Goal: Task Accomplishment & Management: Manage account settings

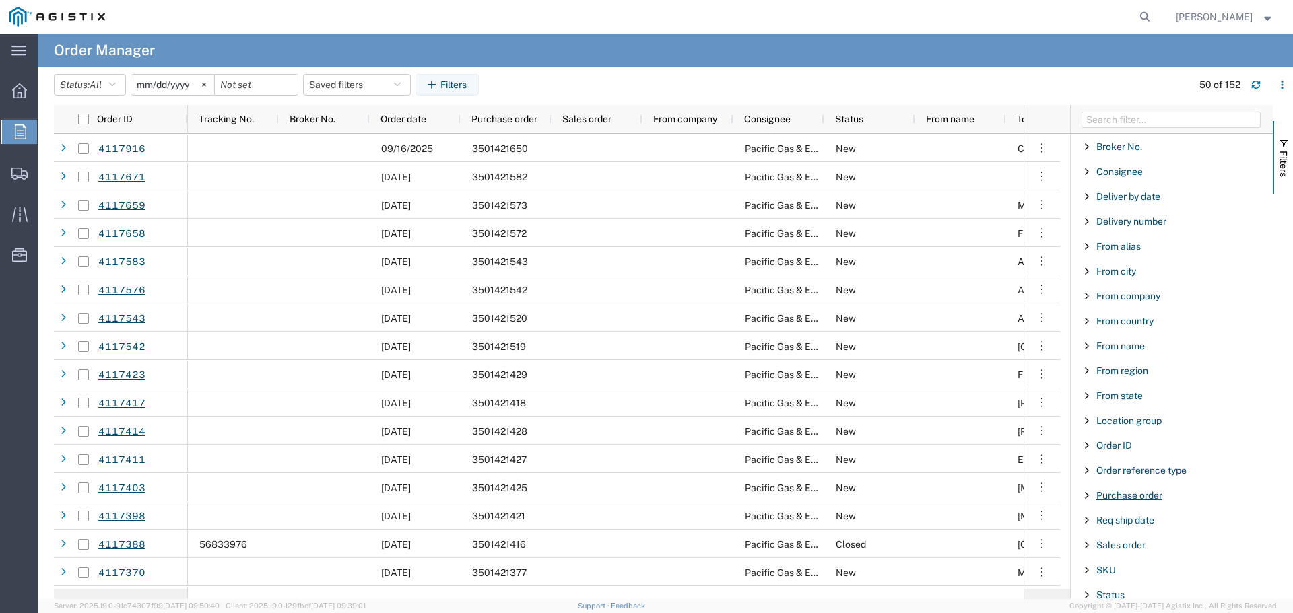
click at [1130, 498] on span "Purchase order" at bounding box center [1129, 495] width 66 height 11
click at [1139, 554] on input "Filter Value" at bounding box center [1176, 552] width 176 height 16
type input "3501421650"
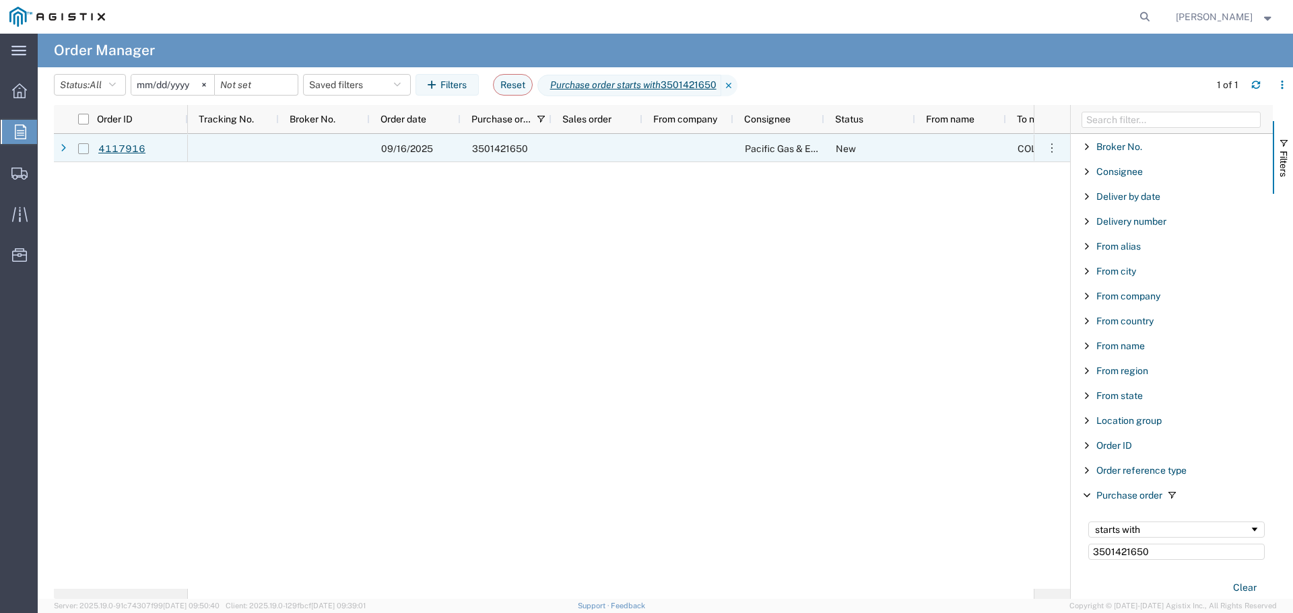
click at [86, 151] on input "Press Space to toggle row selection (unchecked)" at bounding box center [83, 148] width 11 height 11
checkbox input "true"
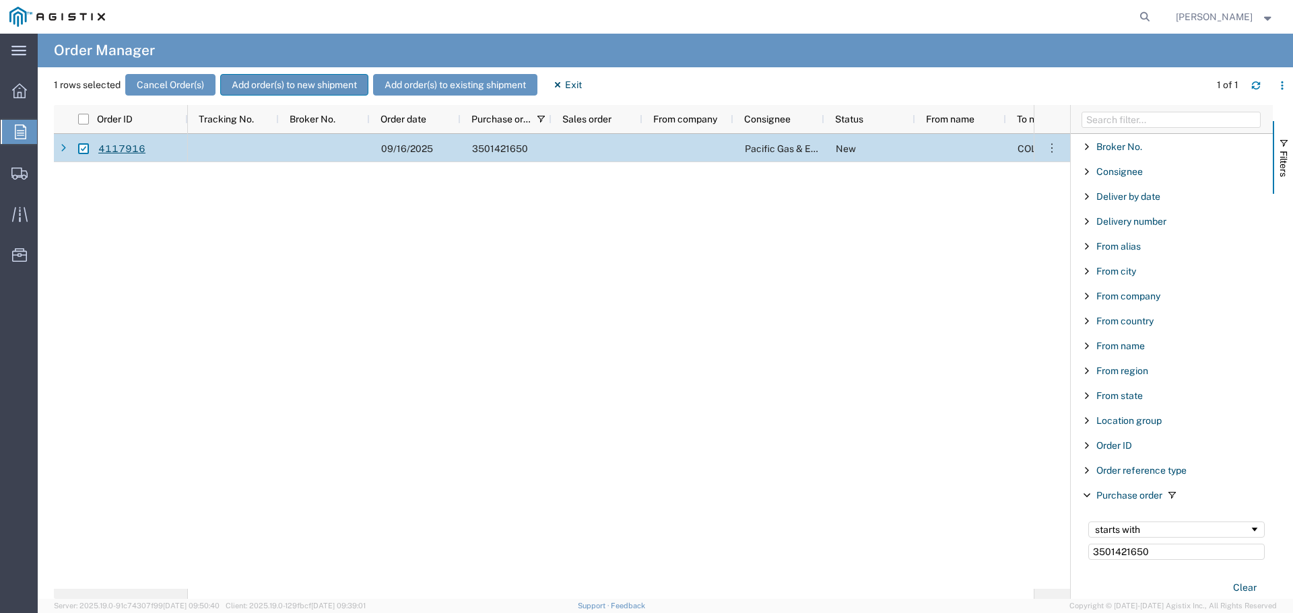
click at [261, 81] on button "Add order(s) to new shipment" at bounding box center [294, 85] width 148 height 22
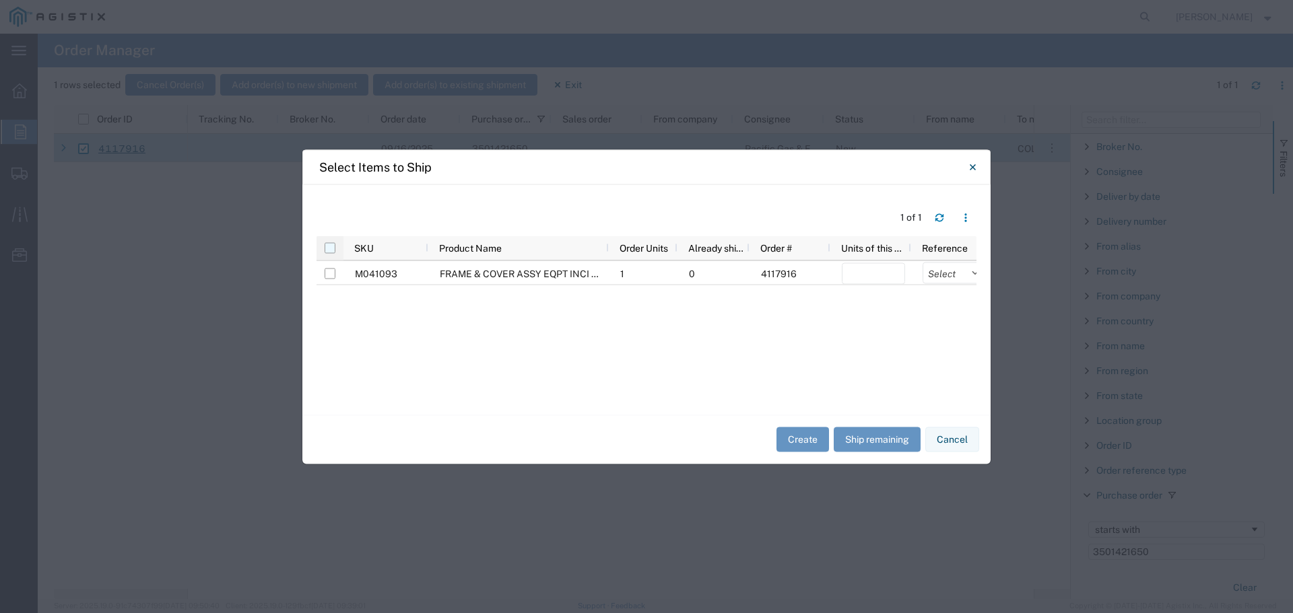
click at [329, 248] on input "checkbox" at bounding box center [330, 247] width 11 height 11
checkbox input "true"
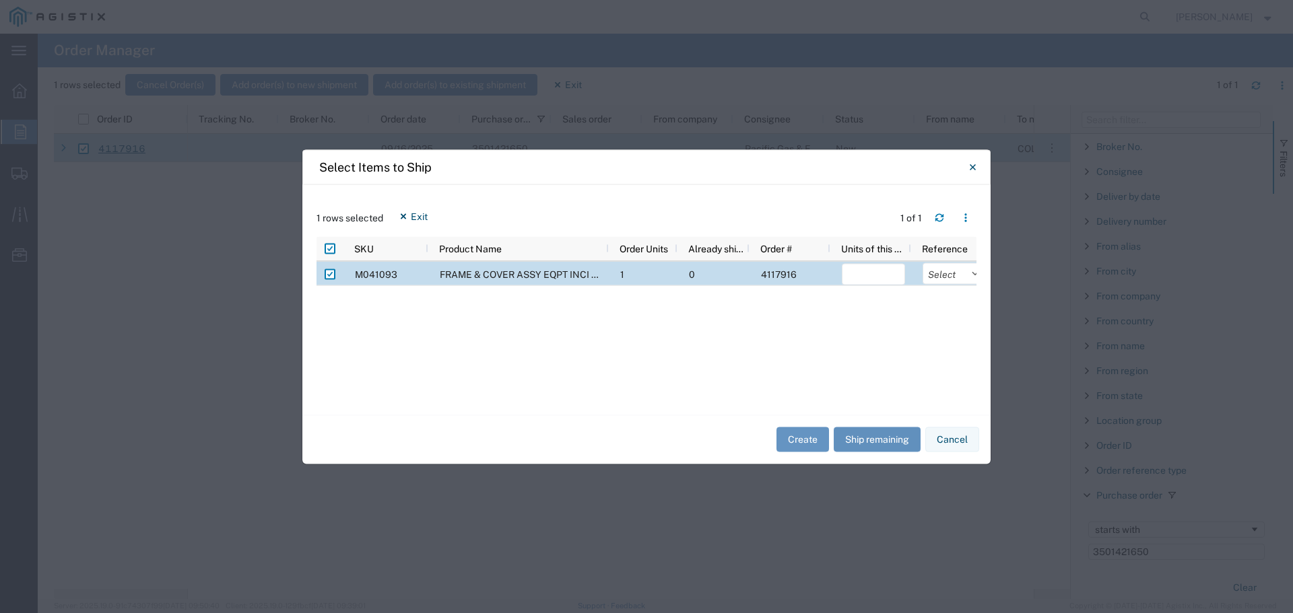
click at [891, 438] on button "Ship remaining" at bounding box center [877, 440] width 87 height 25
type input "1"
click at [950, 271] on select "Select Purchase Order Delivery Number" at bounding box center [953, 274] width 63 height 22
select select "PURCHORD"
click at [922, 263] on select "Select Purchase Order Delivery Number" at bounding box center [953, 274] width 63 height 22
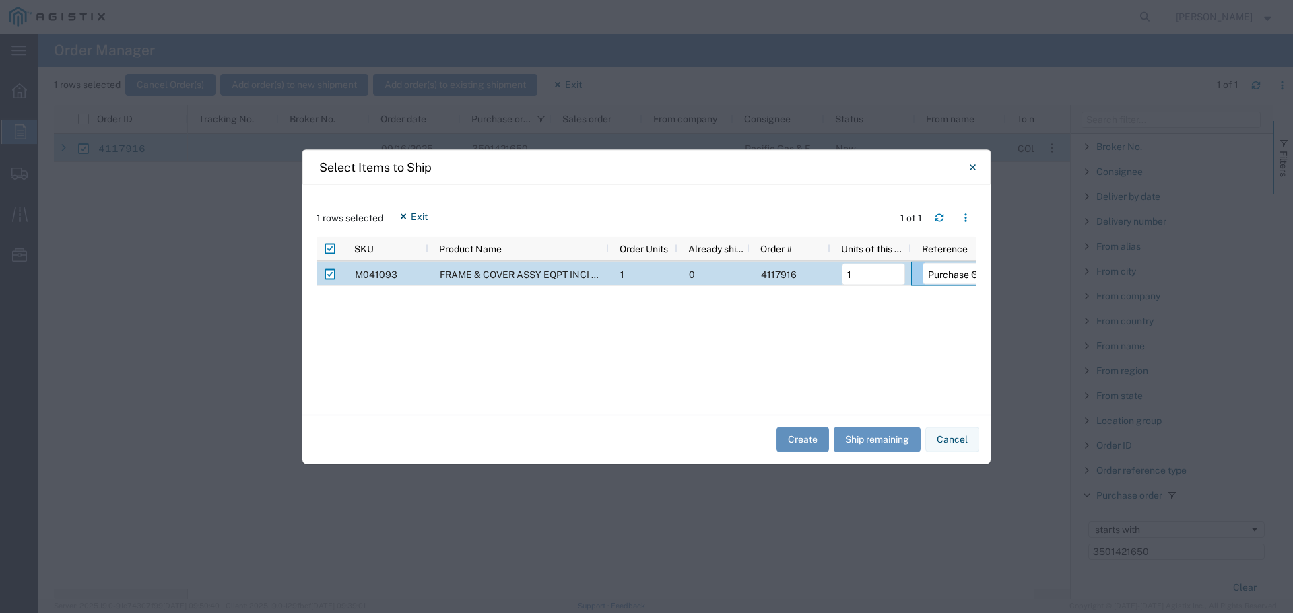
click at [792, 439] on button "Create" at bounding box center [802, 440] width 53 height 25
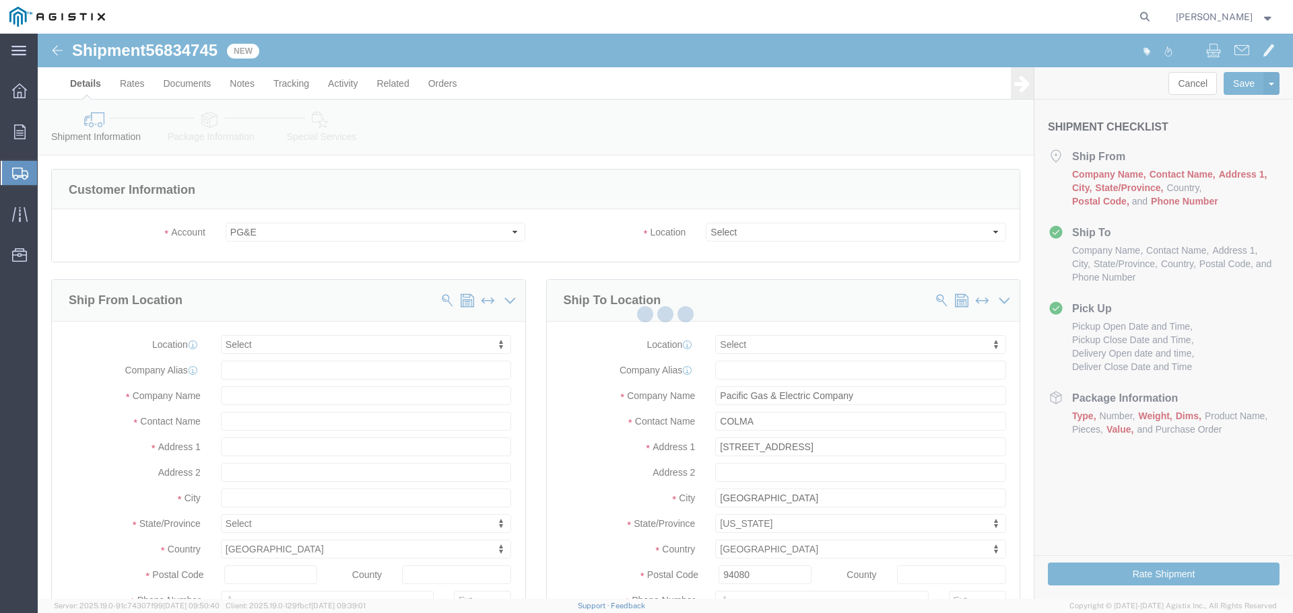
select select
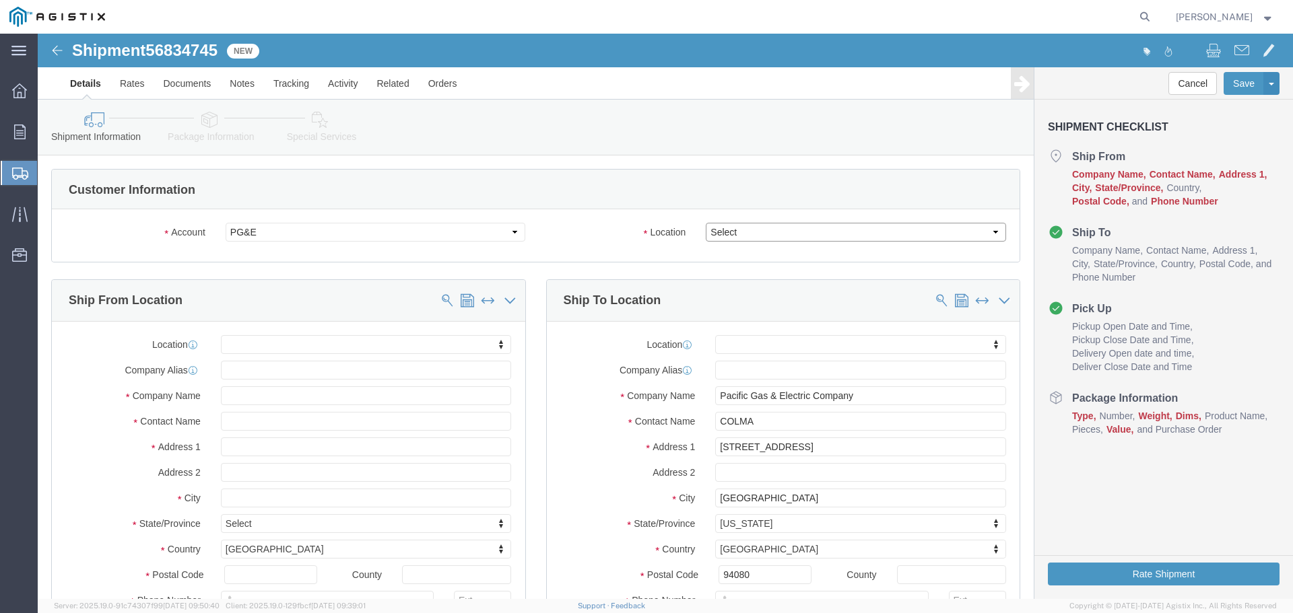
click select "Select All Others [GEOGRAPHIC_DATA] [GEOGRAPHIC_DATA] [GEOGRAPHIC_DATA] [GEOGRA…"
select select "23082"
click select "Select All Others [GEOGRAPHIC_DATA] [GEOGRAPHIC_DATA] [GEOGRAPHIC_DATA] [GEOGRA…"
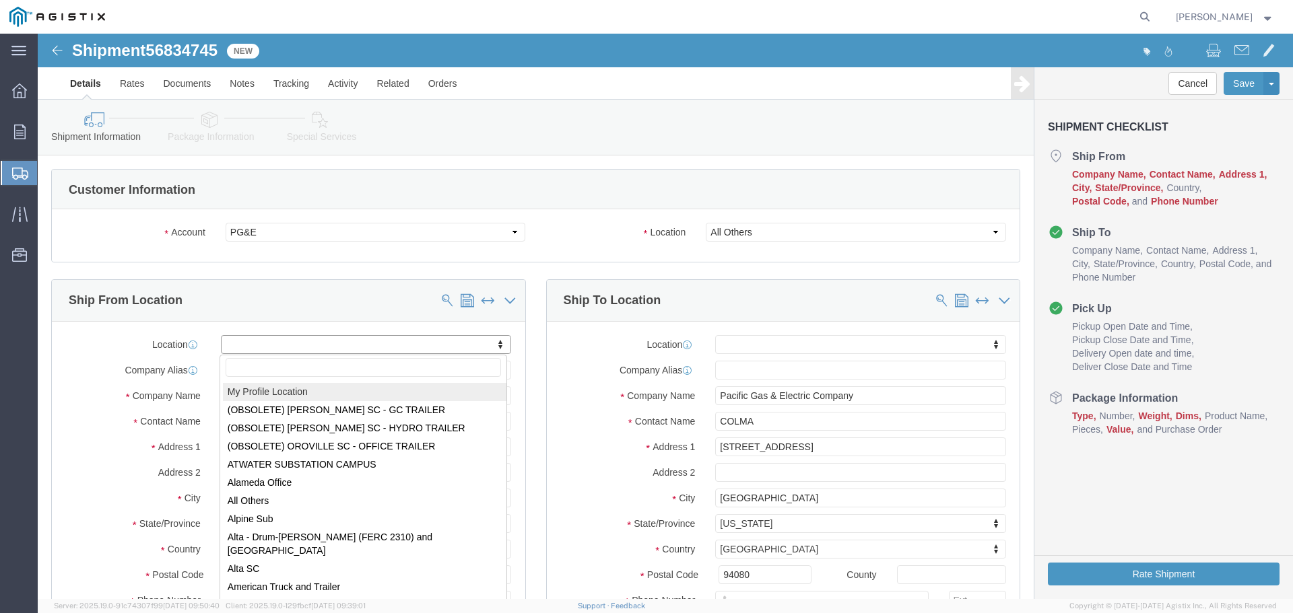
select select "MYPROFILE"
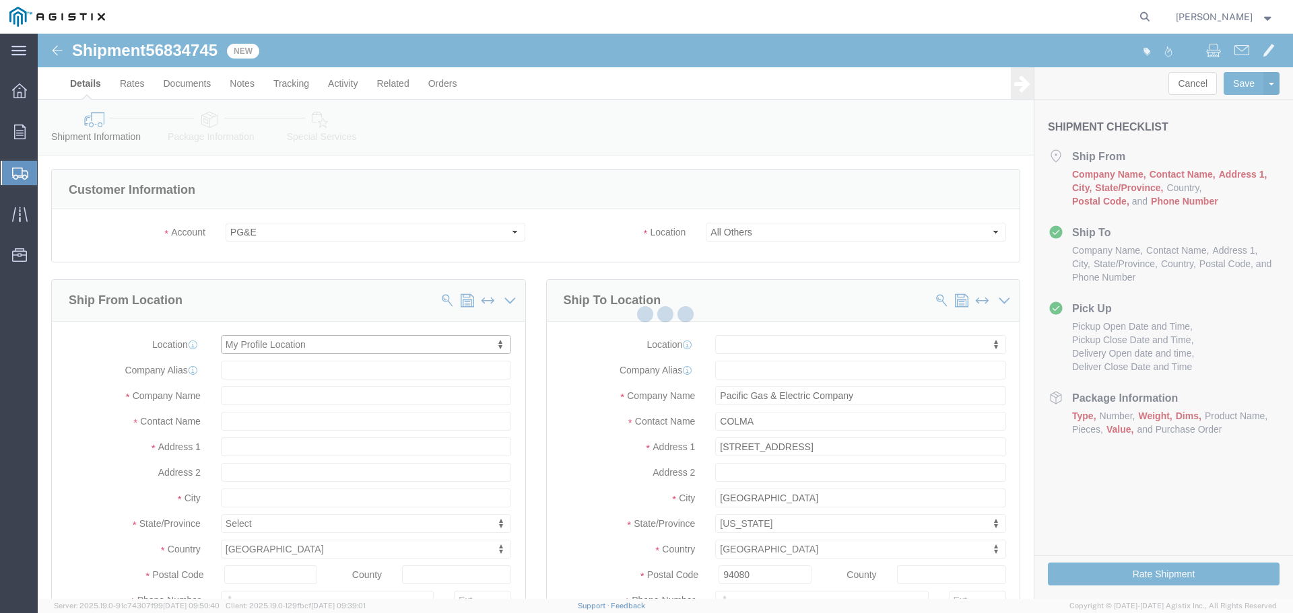
type input "[STREET_ADDRESS]"
type input "94566"
type input "[PHONE_NUMBER]"
type input "[PERSON_NAME][EMAIL_ADDRESS][PERSON_NAME][DOMAIN_NAME]"
checkbox input "true"
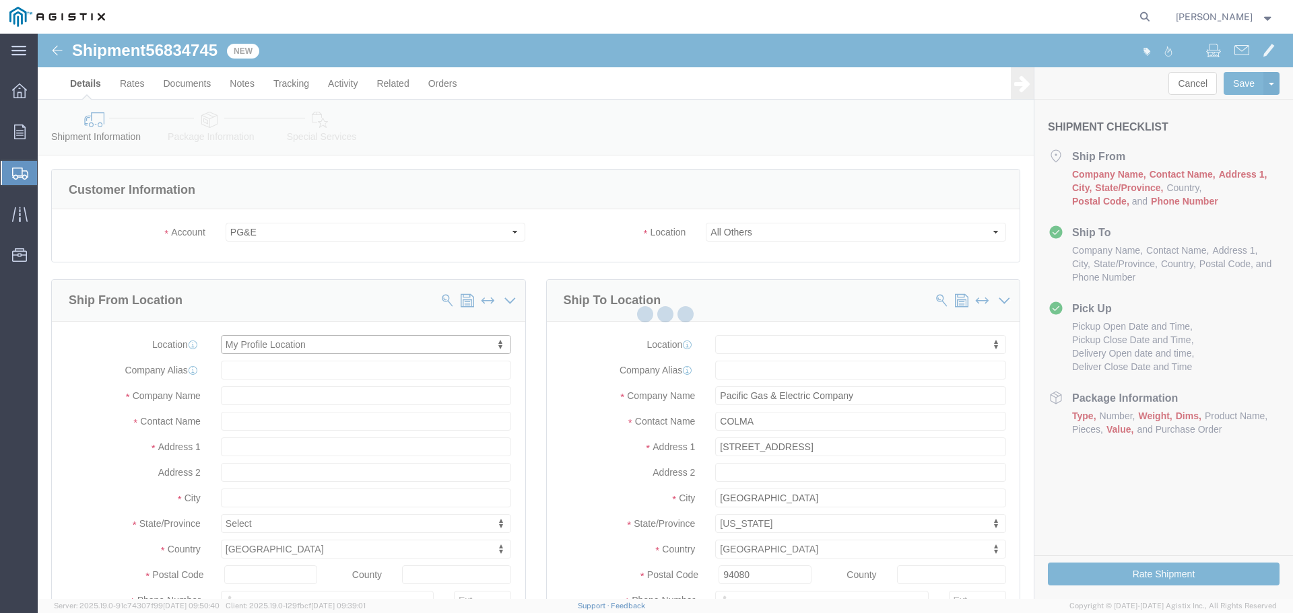
type input "Oldcastle Precast Inc"
type input "[PERSON_NAME]"
type input "PLEASANTON"
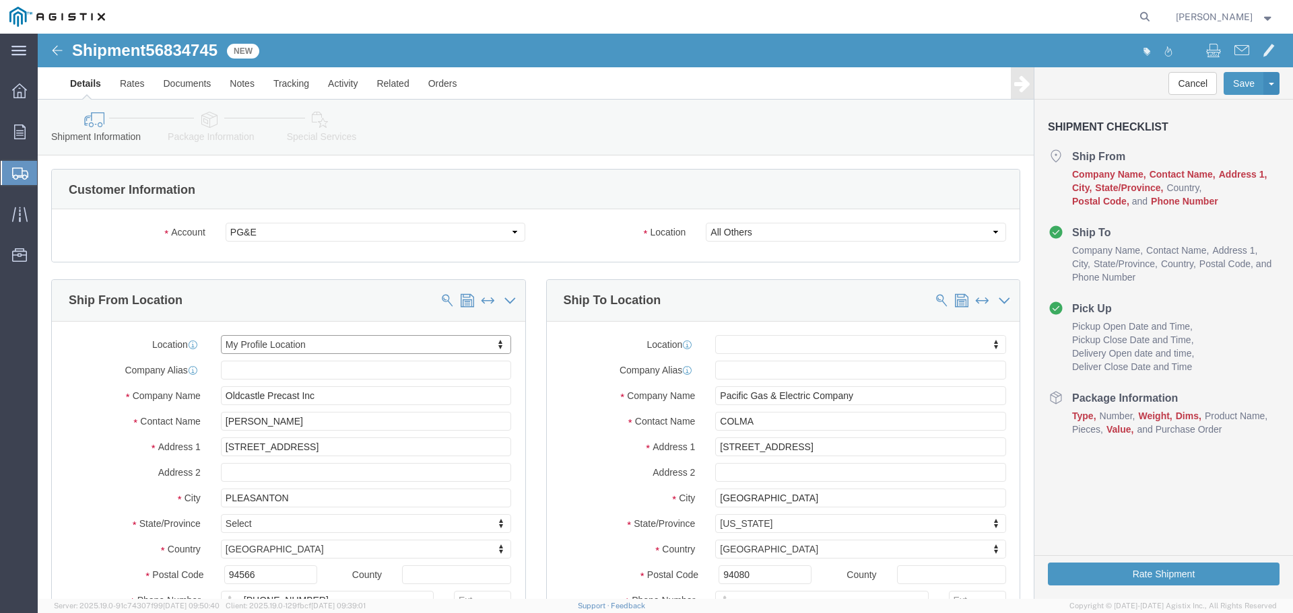
select select "CA"
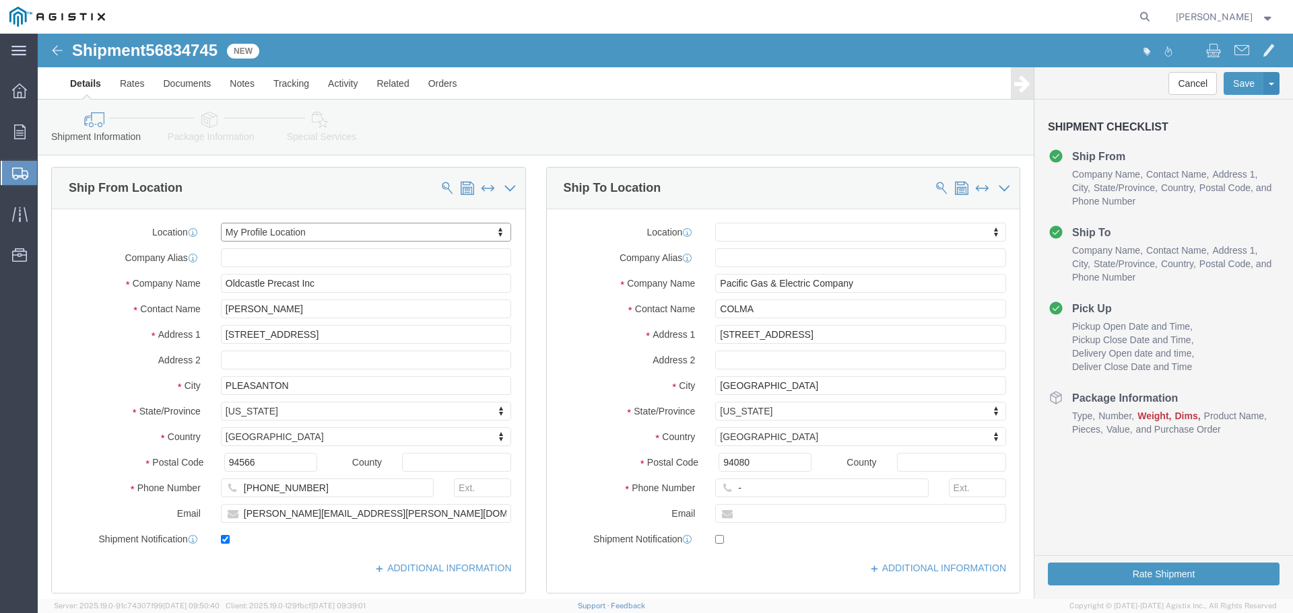
scroll to position [135, 0]
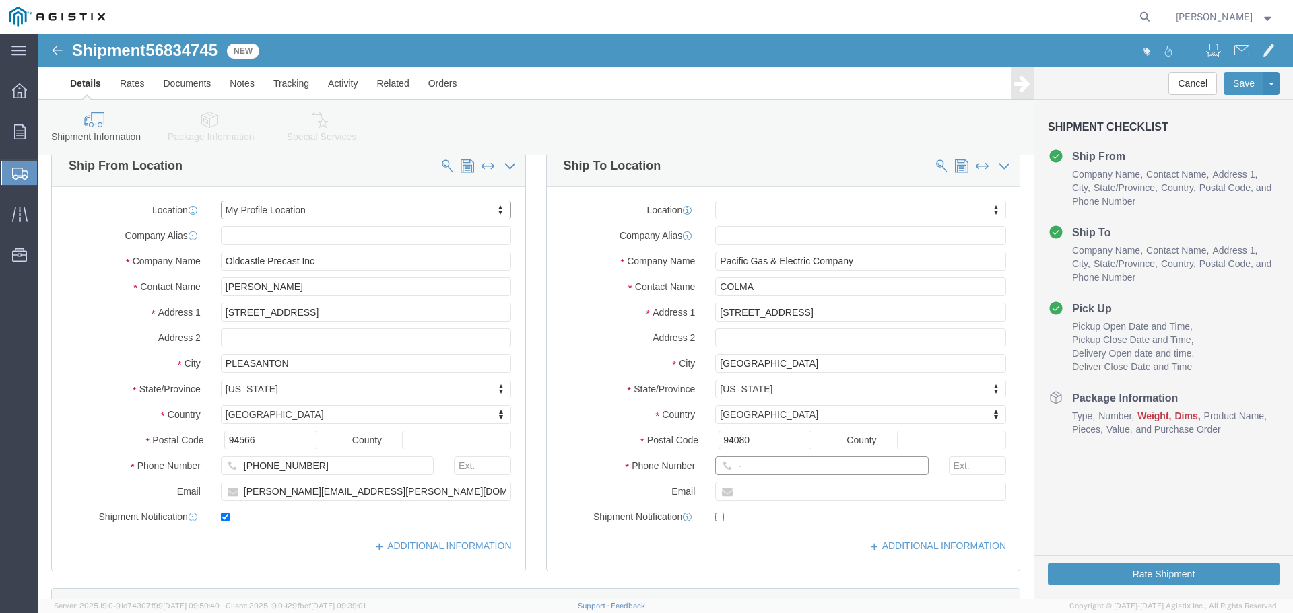
click input "-"
type input "123-456-7891"
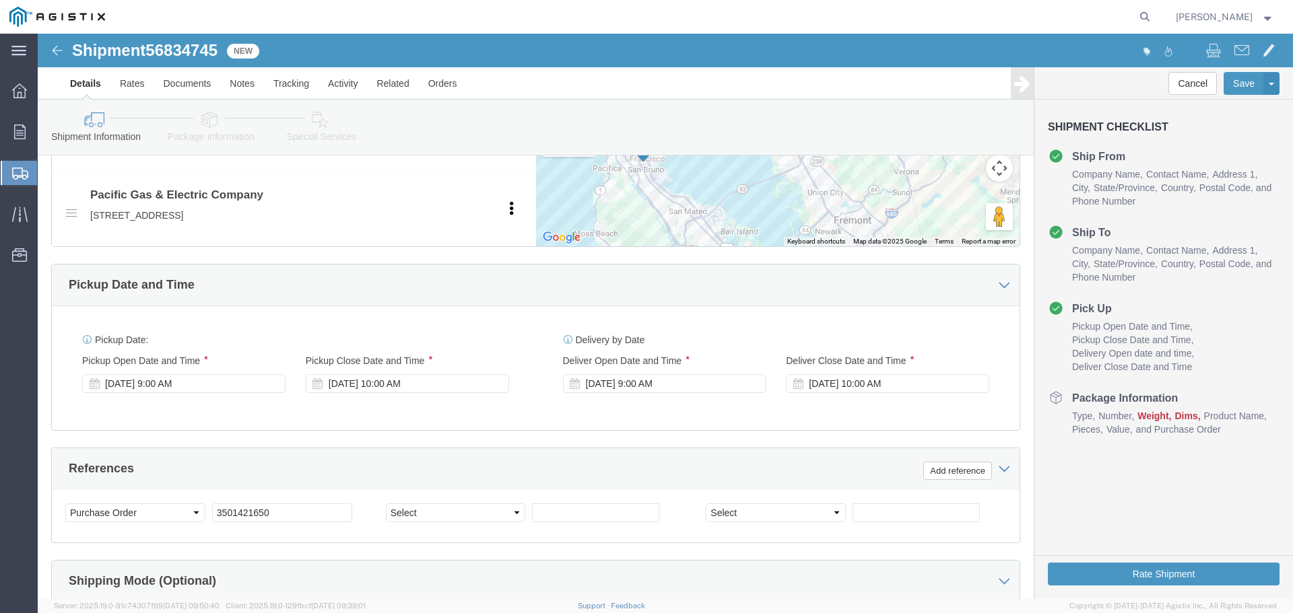
scroll to position [673, 0]
click div "[DATE] 9:00 AM"
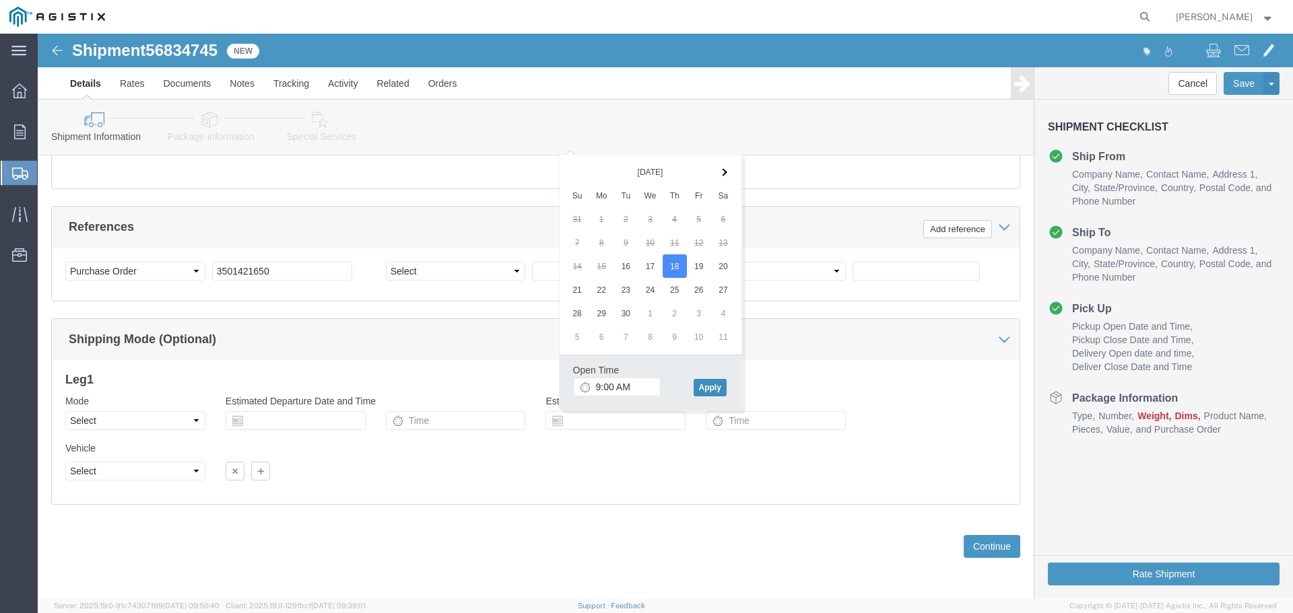
click button "Apply"
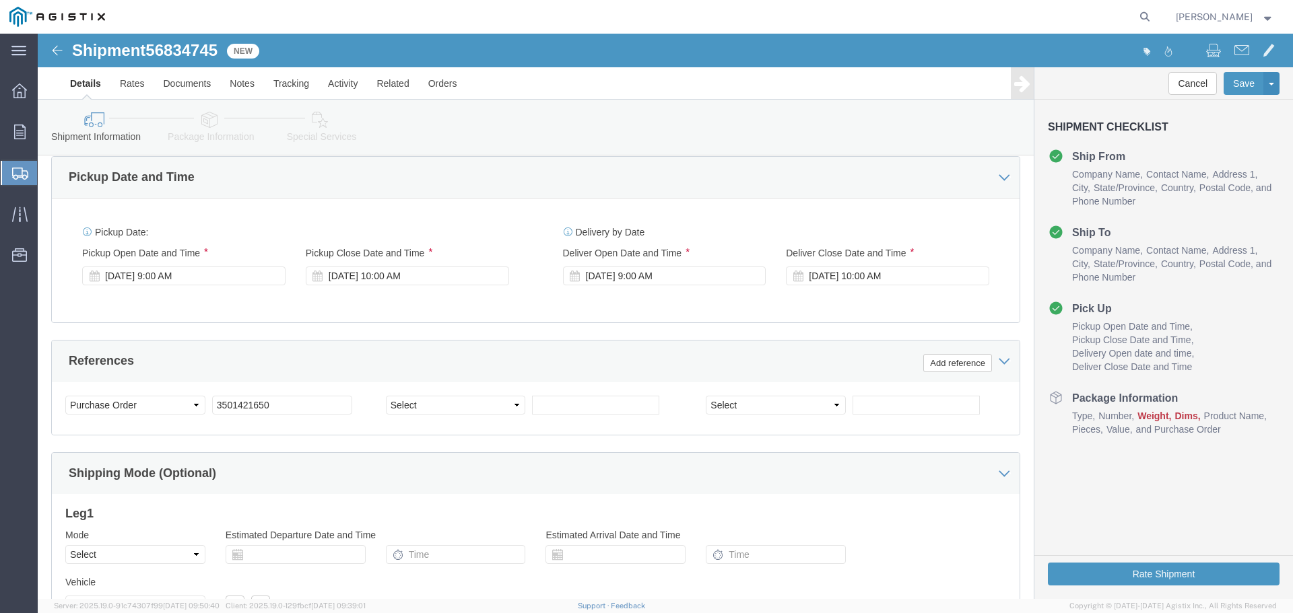
scroll to position [780, 0]
click div "[DATE] 10:00 AM"
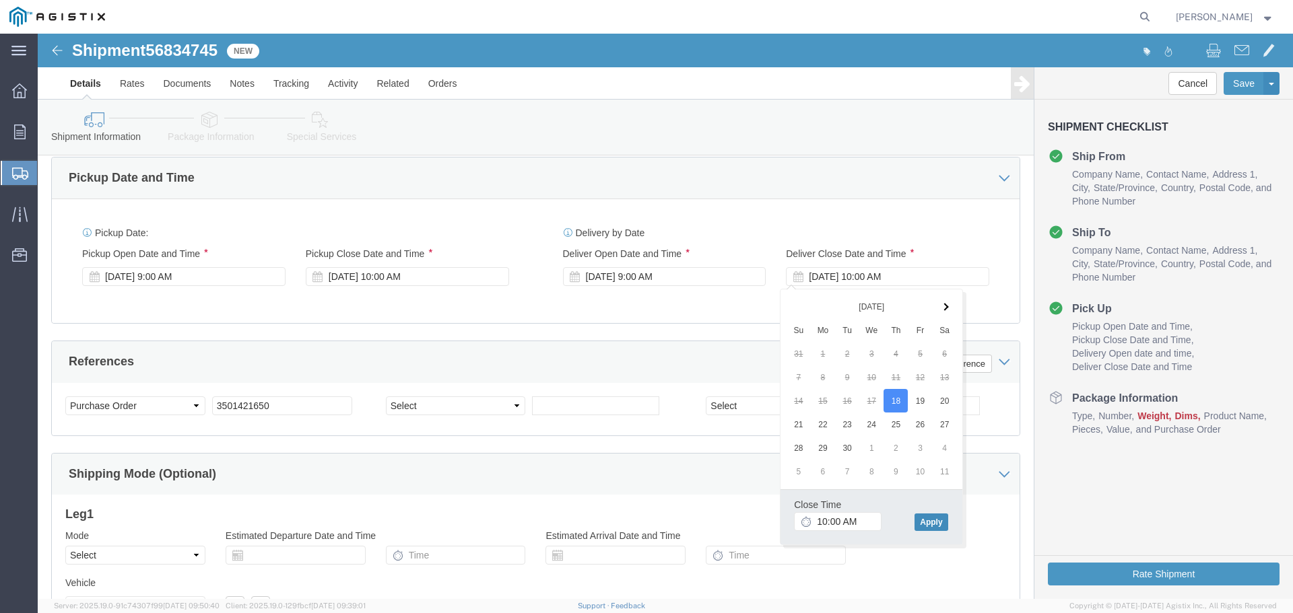
click button "Apply"
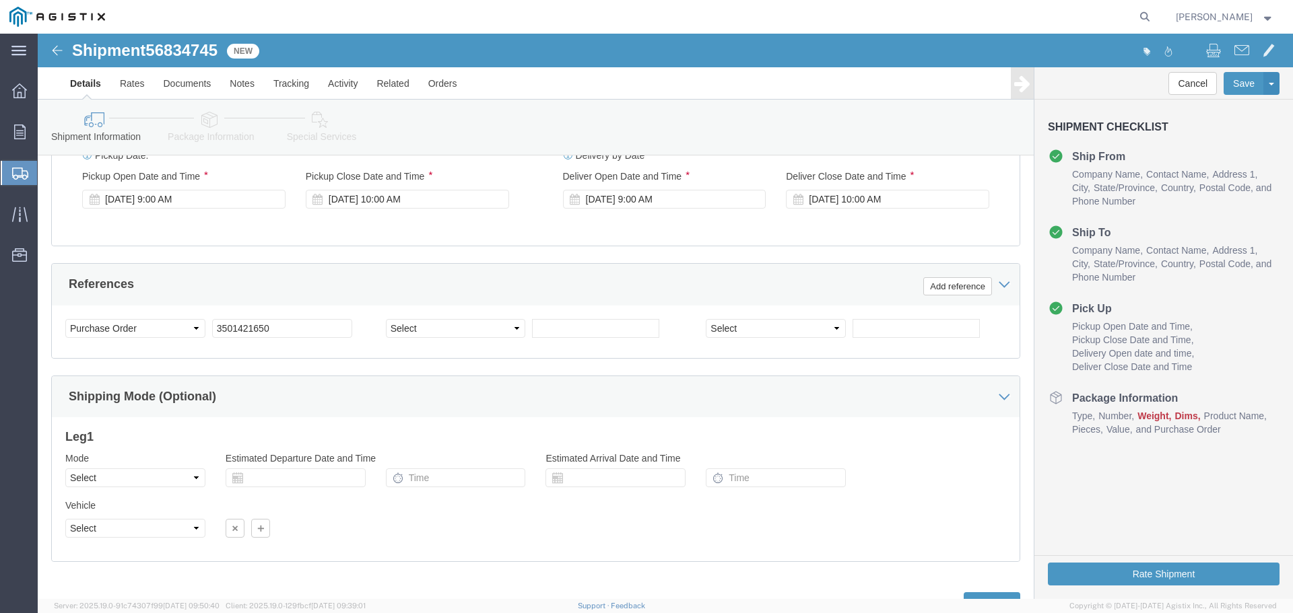
scroll to position [914, 0]
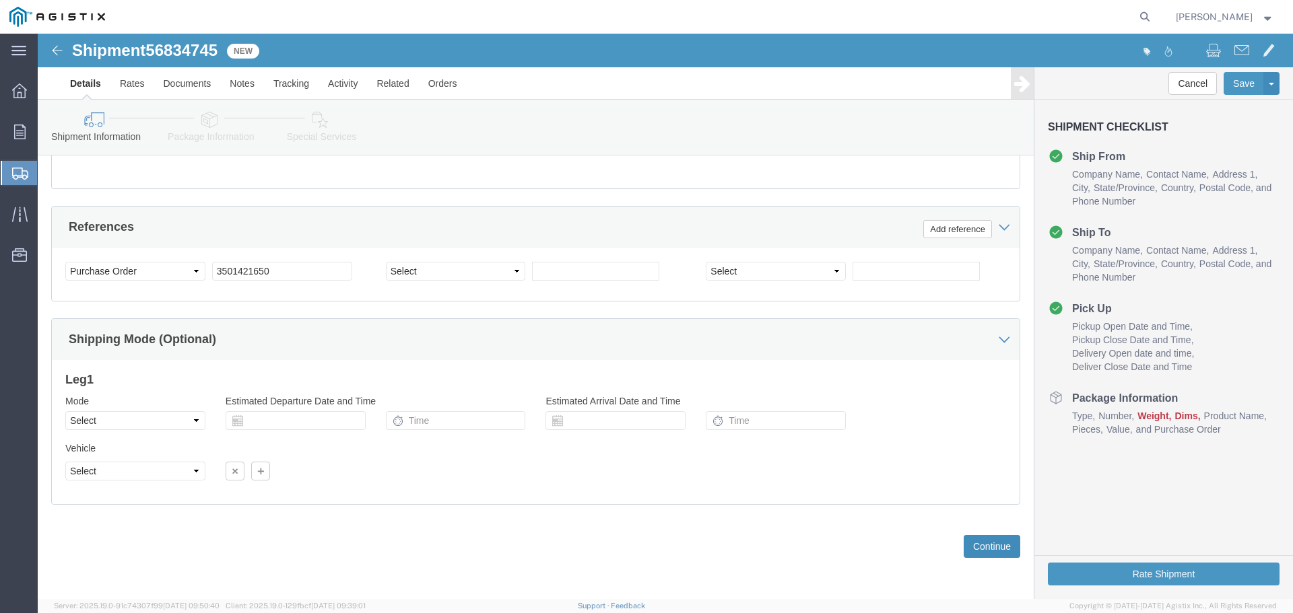
click button "Continue"
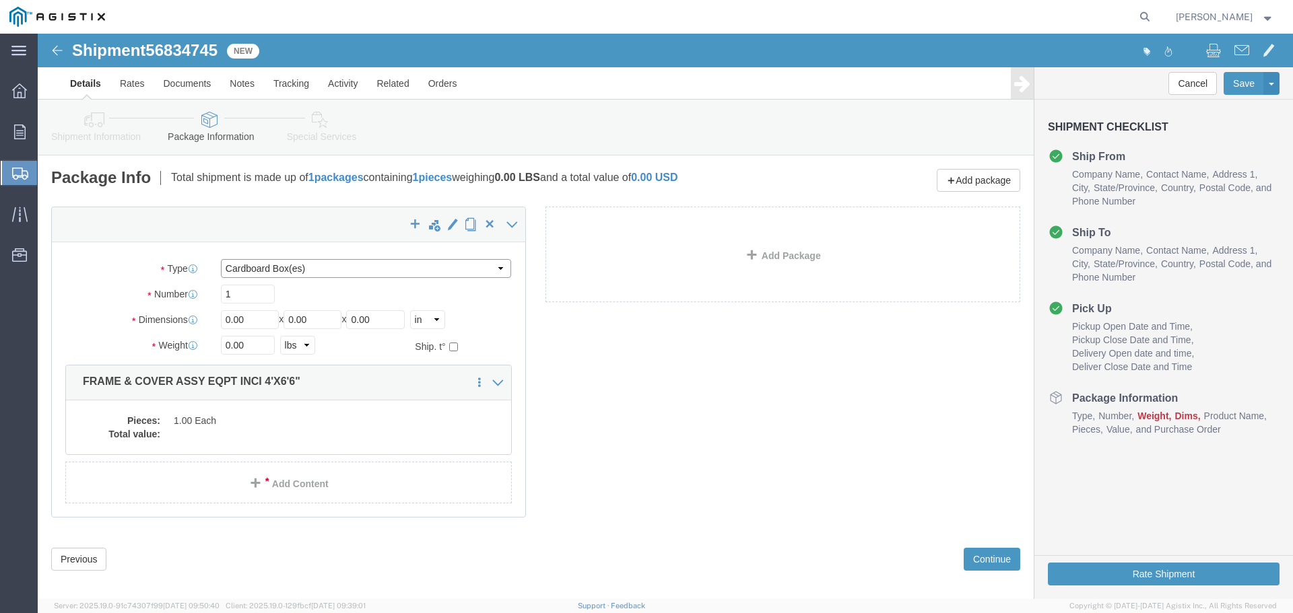
click select "Select Bulk Bundle(s) Cardboard Box(es) Carton(s) Crate(s) Drum(s) (Fiberboard)…"
select select "YRPK"
click select "Select Bulk Bundle(s) Cardboard Box(es) Carton(s) Crate(s) Drum(s) (Fiberboard)…"
drag, startPoint x: 217, startPoint y: 285, endPoint x: 154, endPoint y: 282, distance: 63.3
click div "Dimensions Length 0.00 x Width 0.00 x Height 0.00 Select cm ft in"
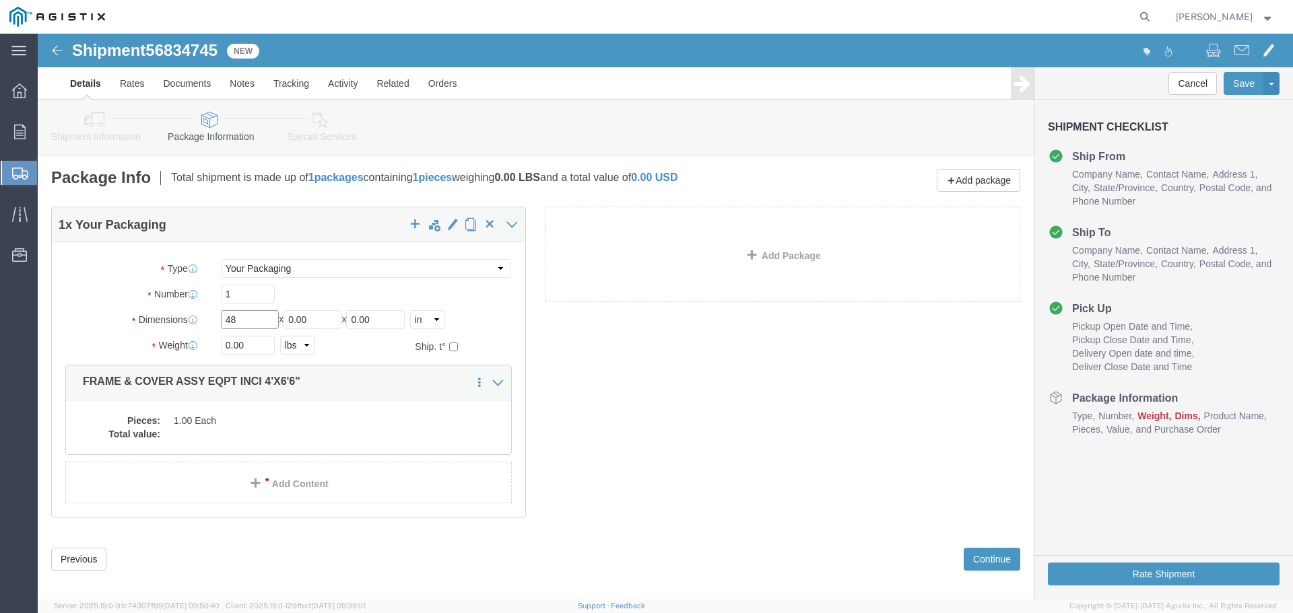
type input "48"
type input "78"
click input "0.00"
drag, startPoint x: 352, startPoint y: 287, endPoint x: 285, endPoint y: 283, distance: 66.8
click div "Length 48 x Width 78 x Height 0.00 Select cm ft in"
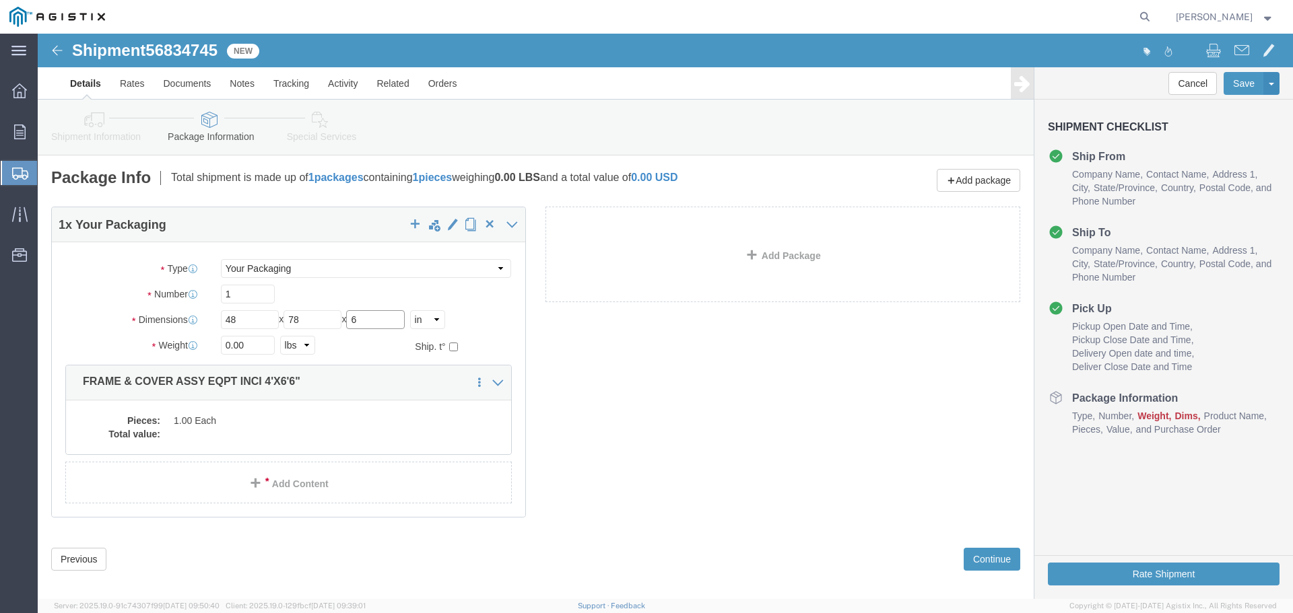
type input "6"
type input "187"
click dd "1.00 Each"
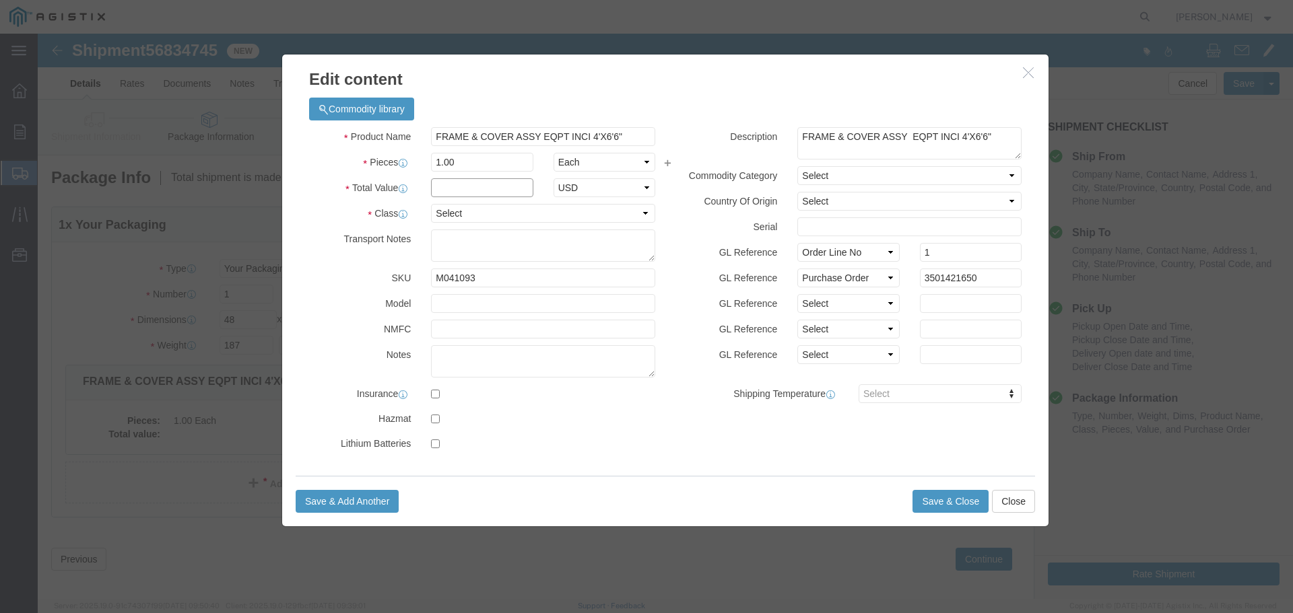
click input "text"
type input "1"
select select "USD"
click select "Select 50 55 60 65 70 85 92.5 100 125 175 250 300 400"
select select "55"
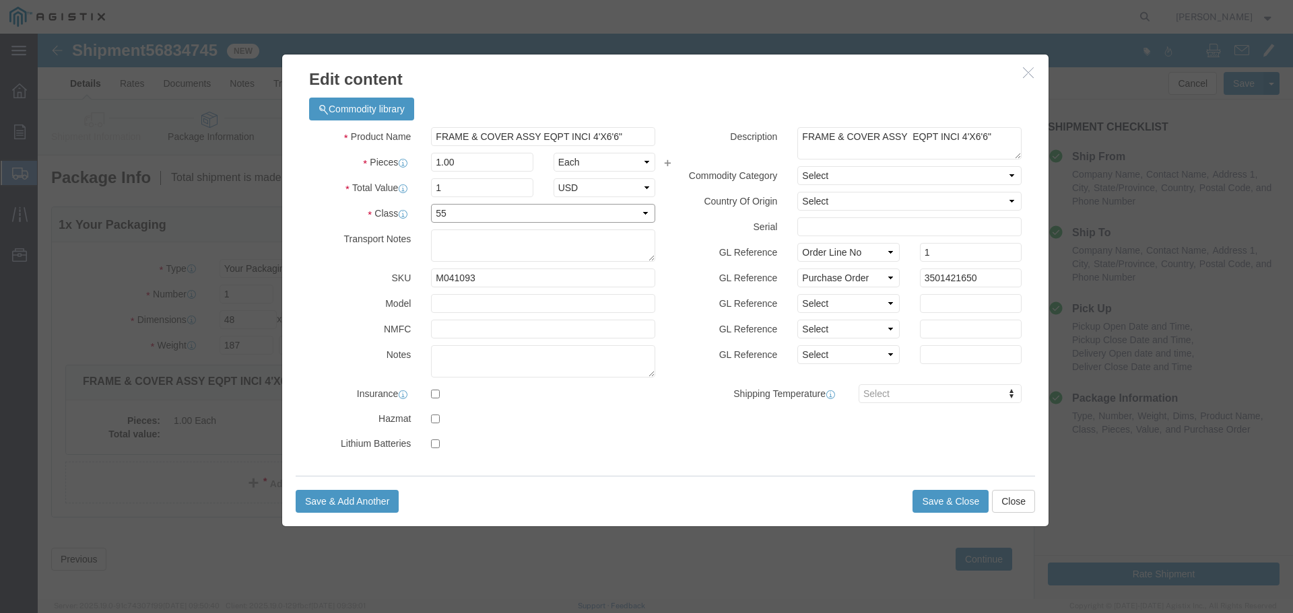
click select "Select 50 55 60 65 70 85 92.5 100 125 175 250 300 400"
click button "Save & Close"
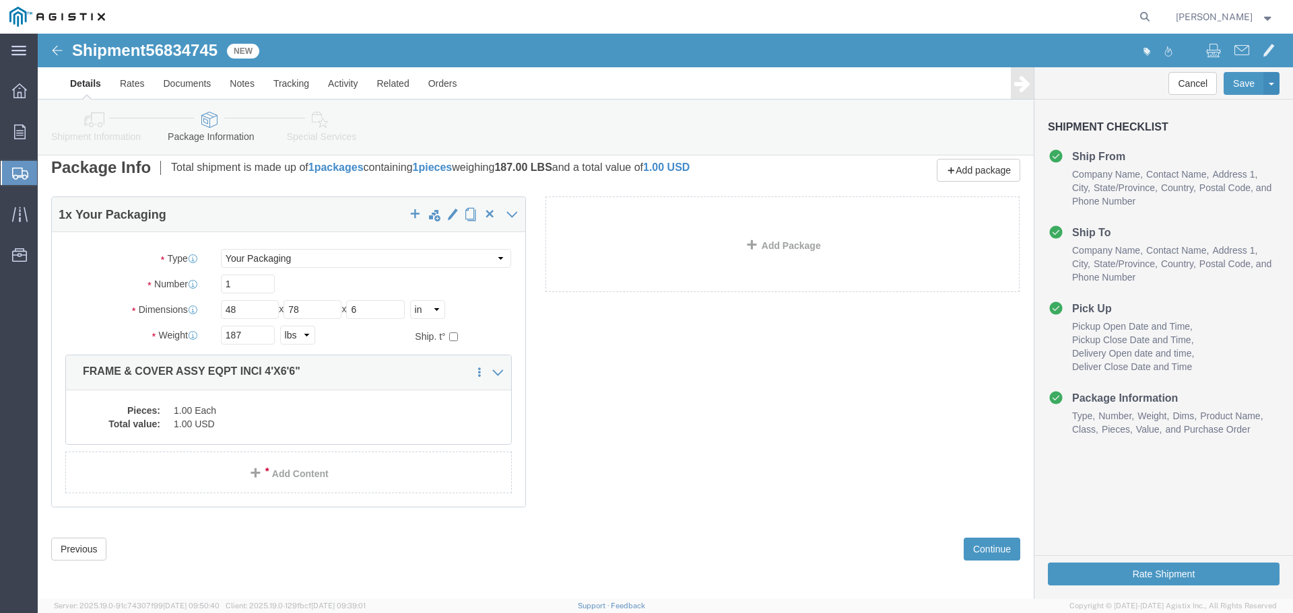
scroll to position [13, 0]
click button "Rate Shipment"
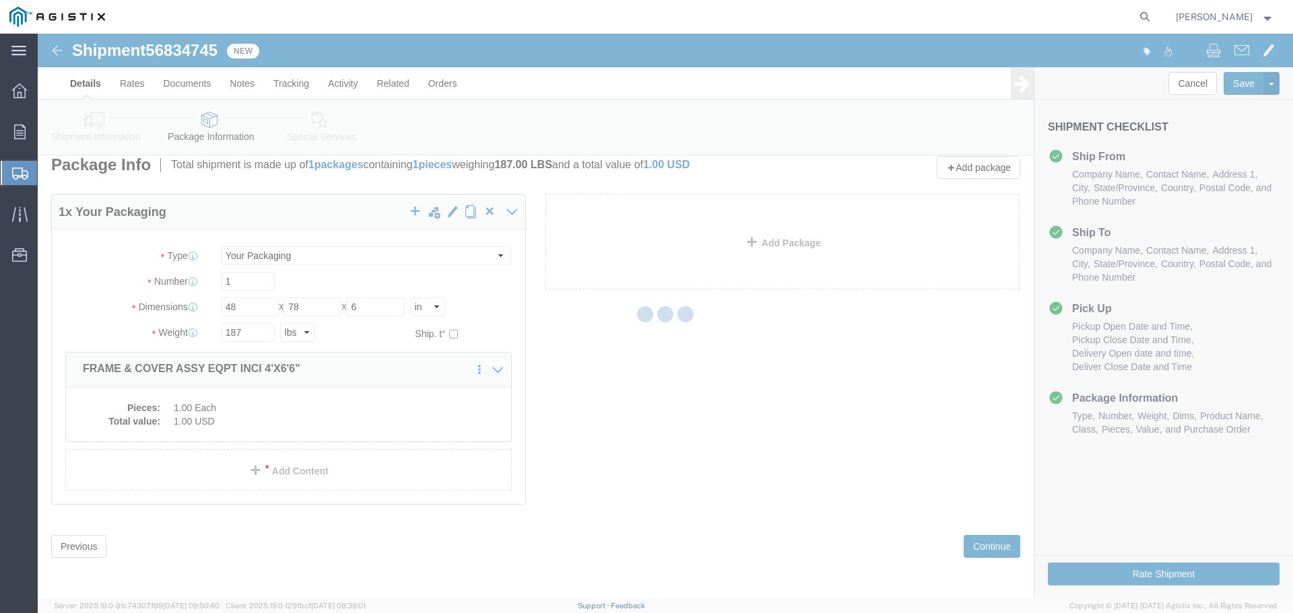
scroll to position [0, 0]
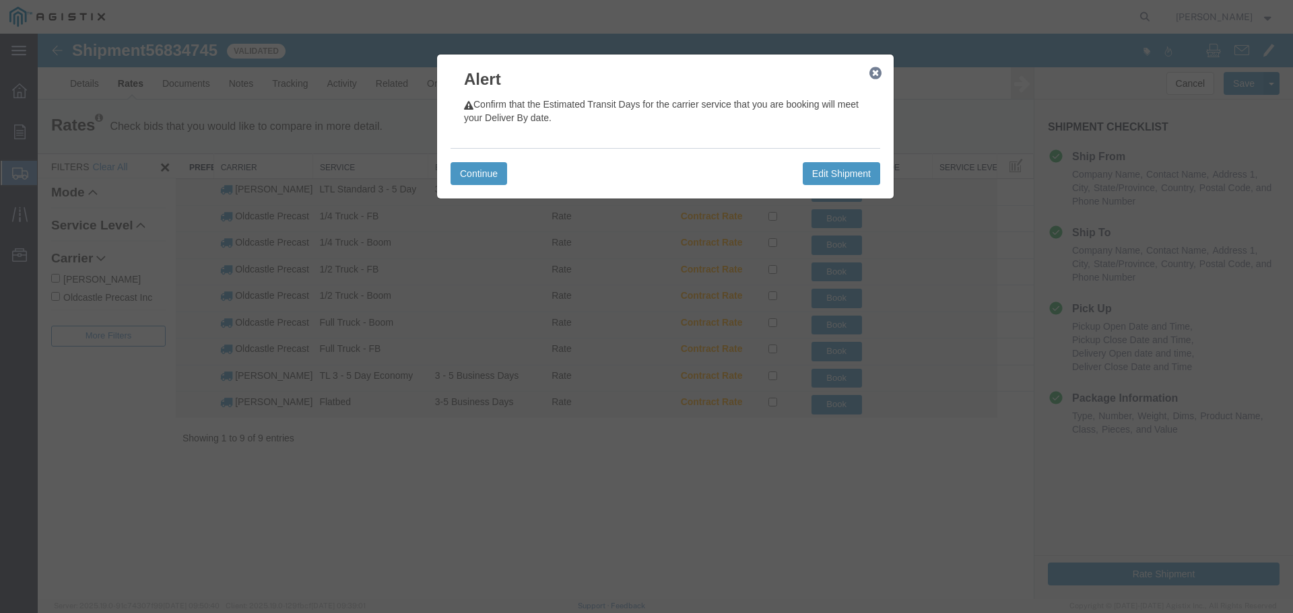
click at [870, 73] on icon "button" at bounding box center [875, 73] width 12 height 11
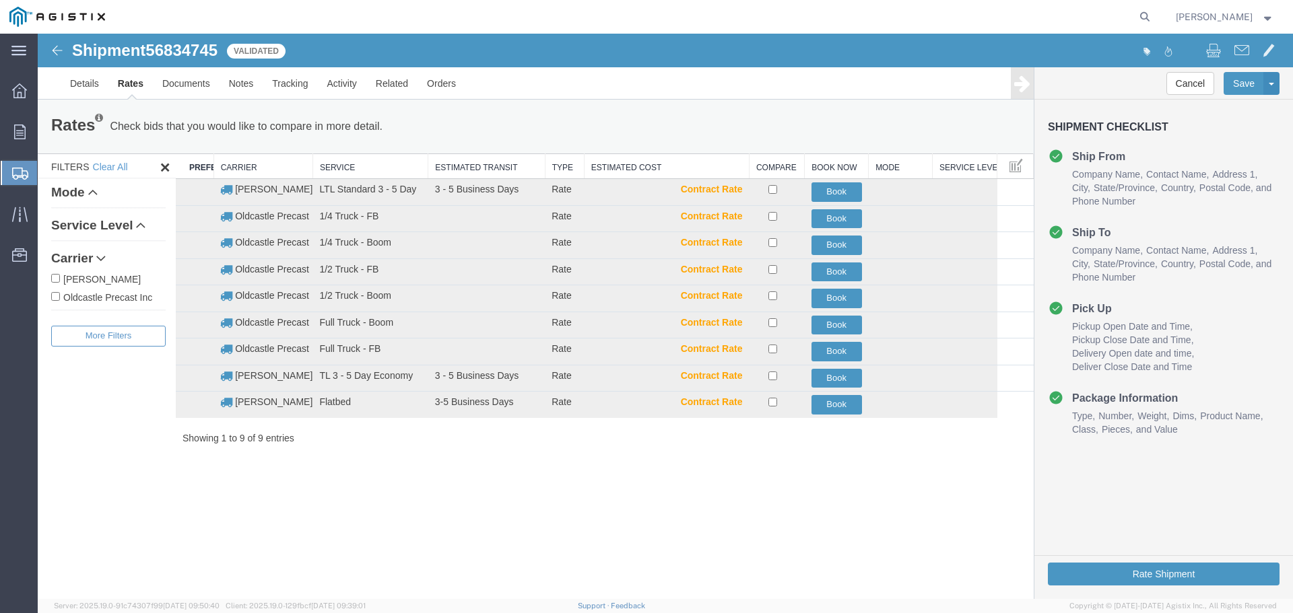
click at [124, 296] on label "Oldcastle Precast Inc" at bounding box center [108, 297] width 114 height 15
click at [60, 296] on input "Oldcastle Precast Inc" at bounding box center [55, 296] width 9 height 9
checkbox input "true"
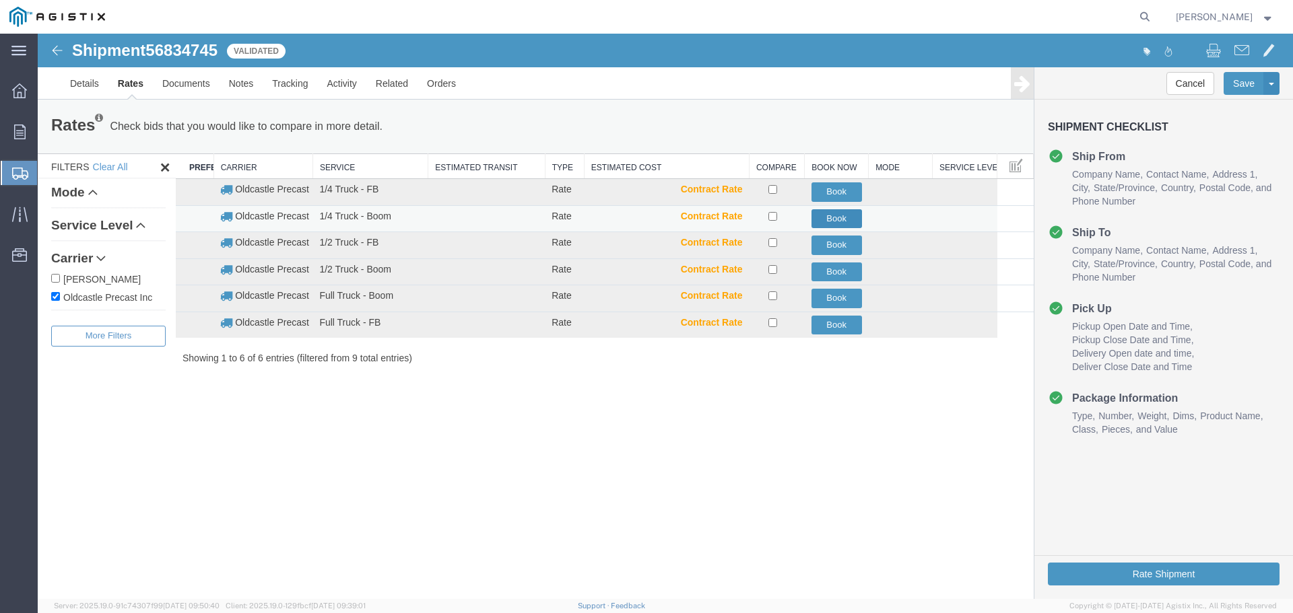
click at [827, 217] on button "Book" at bounding box center [836, 219] width 50 height 20
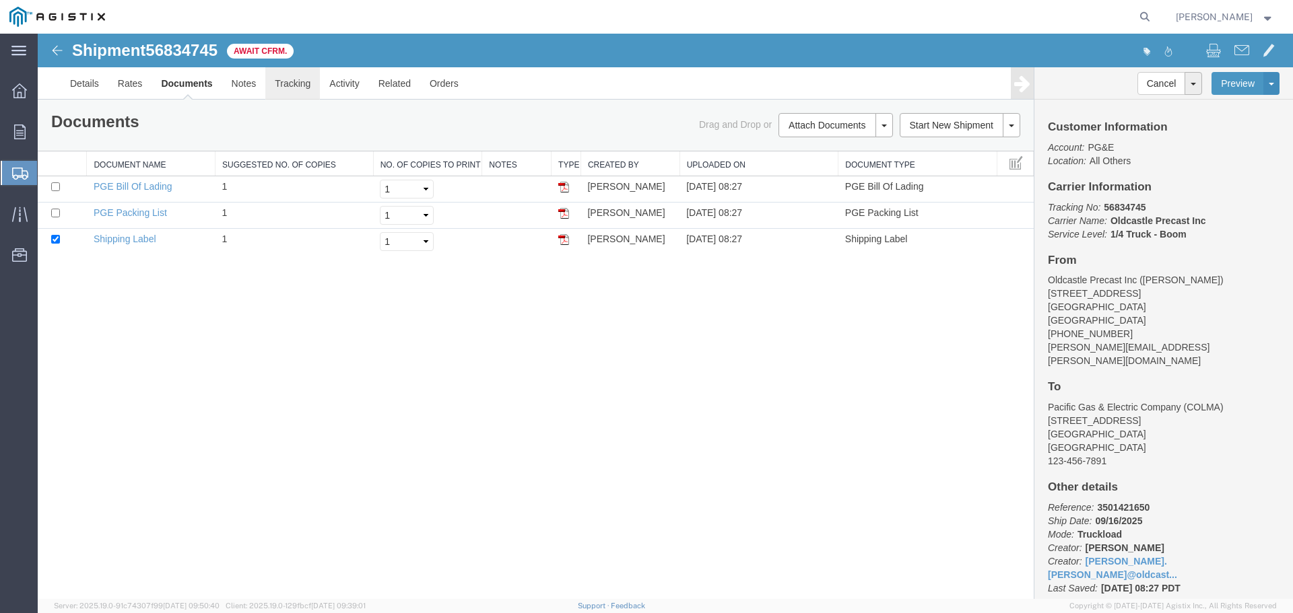
click at [294, 82] on link "Tracking" at bounding box center [292, 83] width 55 height 32
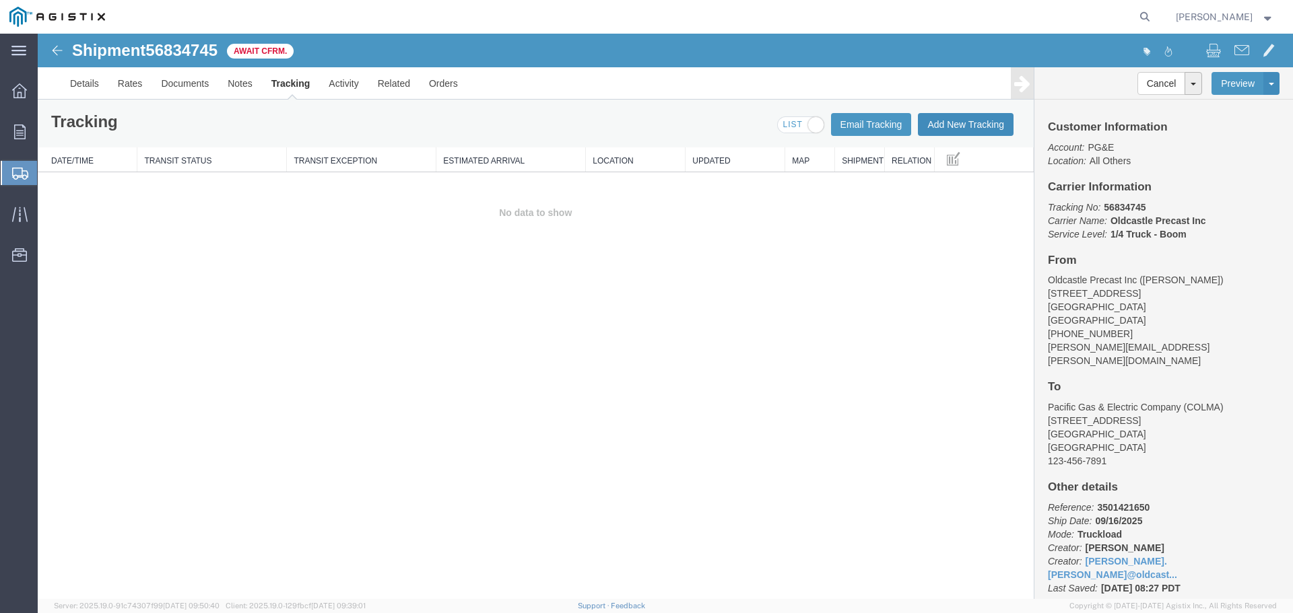
click at [952, 123] on button "Add New Tracking" at bounding box center [966, 124] width 96 height 23
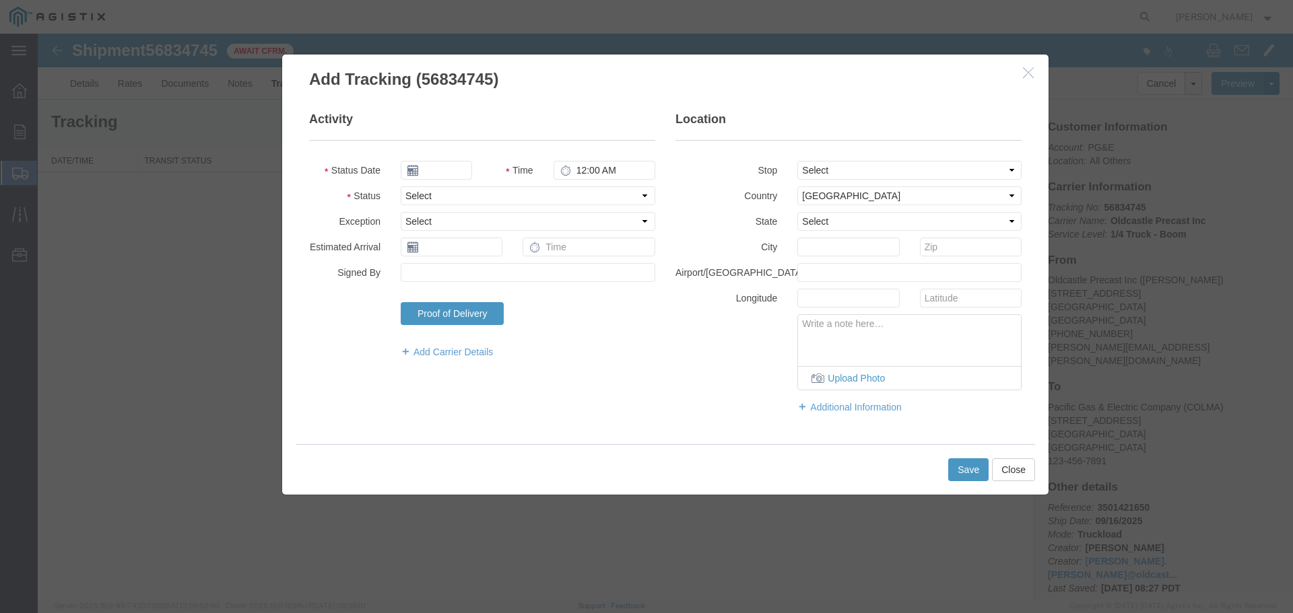
type input "09/16/2025"
type input "9:00 AM"
click at [431, 195] on select "Select Arrival Notice Available Arrival Notice Imported Arrive at Delivery Loca…" at bounding box center [528, 195] width 254 height 19
select select "DELIVRED"
click at [401, 186] on select "Select Arrival Notice Available Arrival Notice Imported Arrive at Delivery Loca…" at bounding box center [528, 195] width 254 height 19
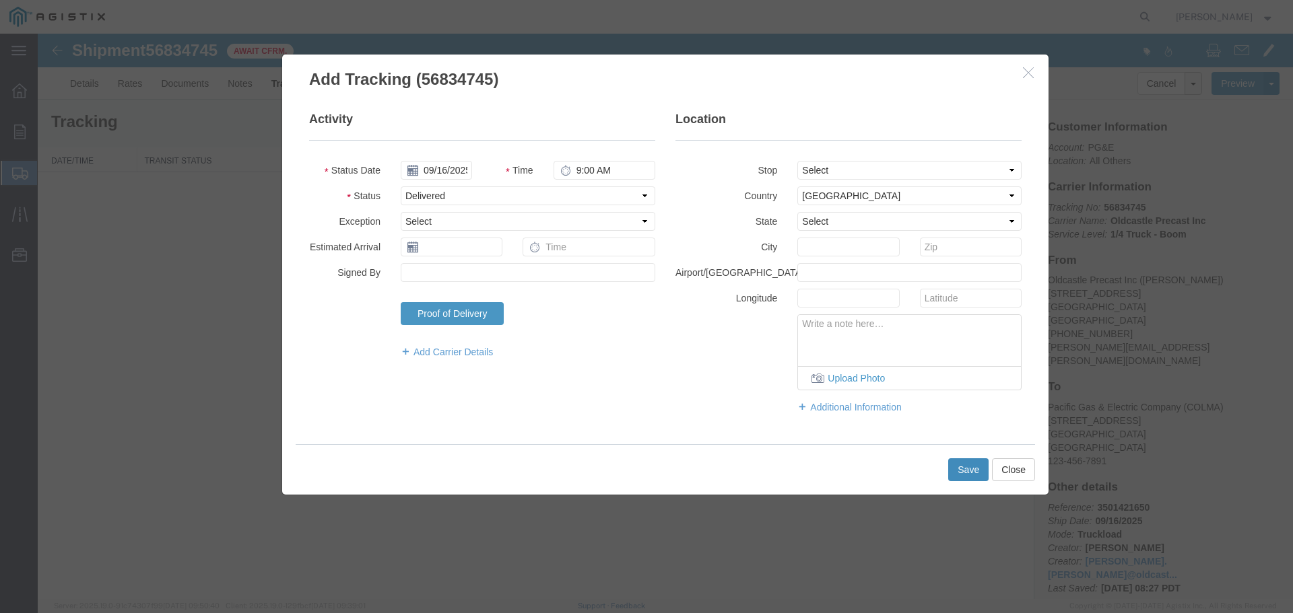
click at [960, 461] on button "Save" at bounding box center [968, 469] width 40 height 23
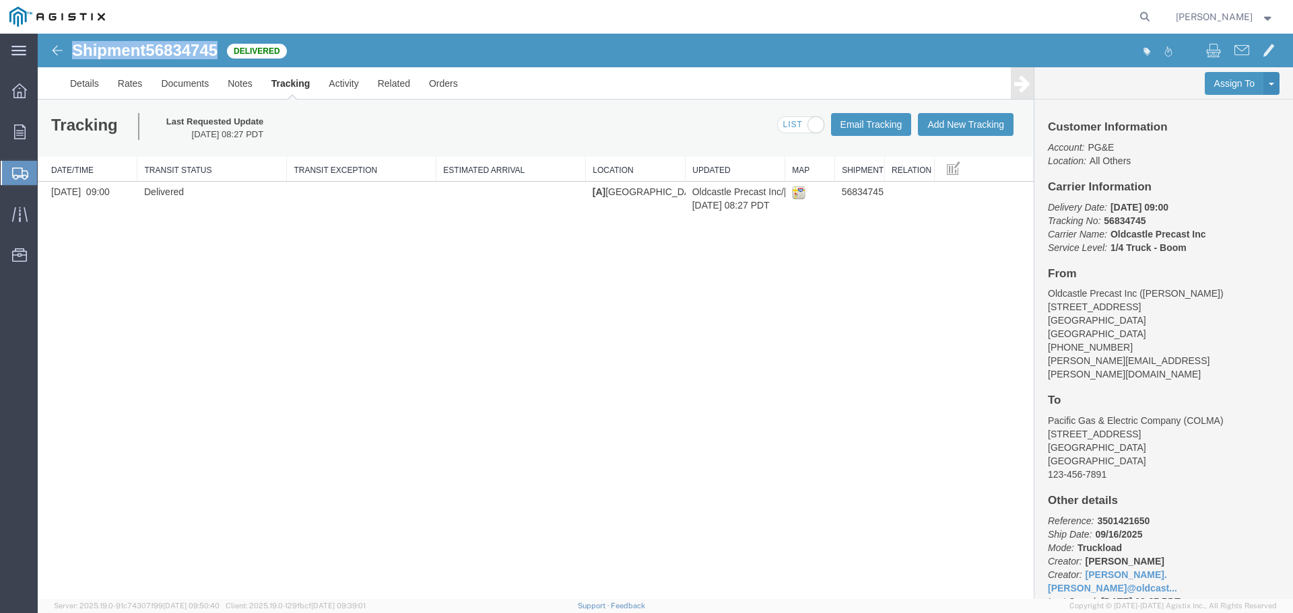
drag, startPoint x: 71, startPoint y: 50, endPoint x: 222, endPoint y: 54, distance: 150.2
click at [222, 54] on div "Shipment 56834745 1 of 1 Delivered" at bounding box center [352, 55] width 626 height 26
copy h1 "Shipment 56834745"
click at [19, 137] on icon at bounding box center [19, 132] width 11 height 15
